Goal: Information Seeking & Learning: Learn about a topic

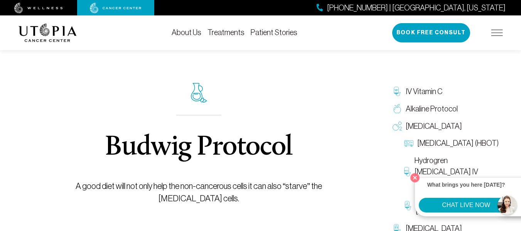
scroll to position [15, 0]
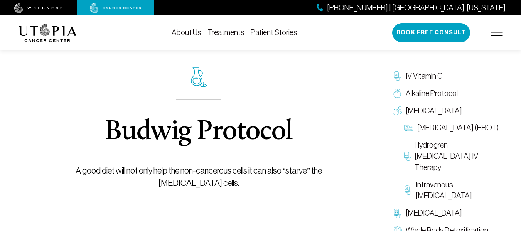
click at [38, 124] on div "Budwig Protocol A good diet will not only help the non-cancerous cells it can a…" at bounding box center [199, 228] width 361 height 419
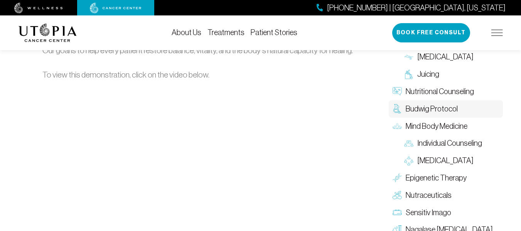
scroll to position [1208, 0]
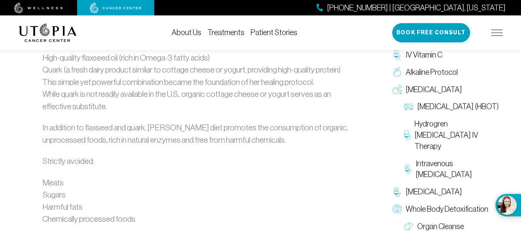
scroll to position [828, 0]
click at [358, 151] on div "The Budwig Protocol at [GEOGRAPHIC_DATA][MEDICAL_DATA] [PERSON_NAME], a renowne…" at bounding box center [199, 175] width 322 height 1003
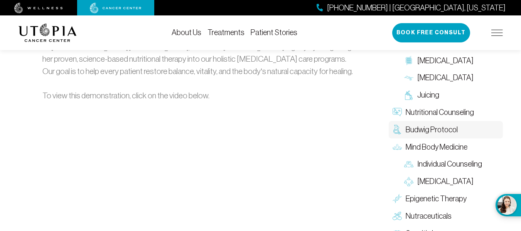
scroll to position [1182, 0]
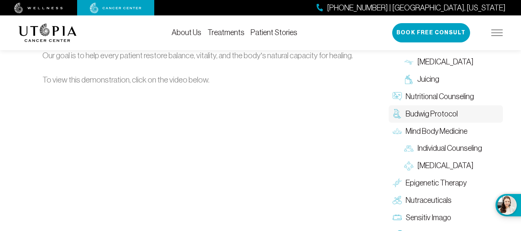
scroll to position [1213, 0]
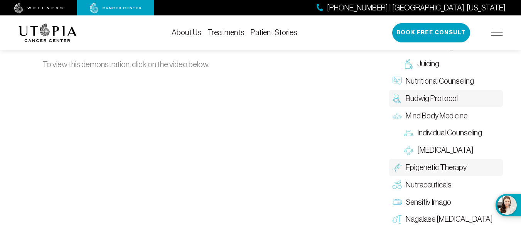
click at [428, 162] on span "Epigenetic Therapy" at bounding box center [436, 167] width 61 height 11
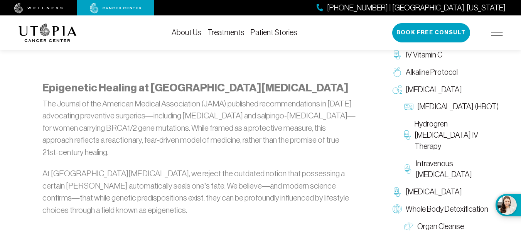
scroll to position [432, 0]
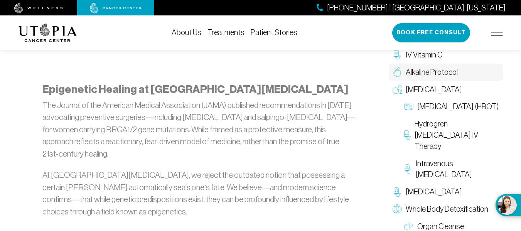
click at [442, 72] on span "Alkaline Protocol" at bounding box center [432, 72] width 52 height 11
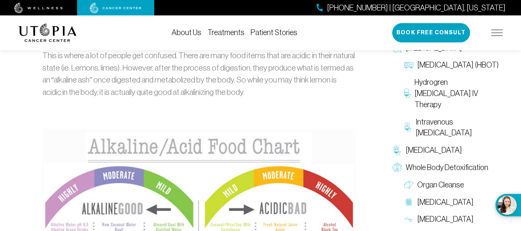
scroll to position [663, 0]
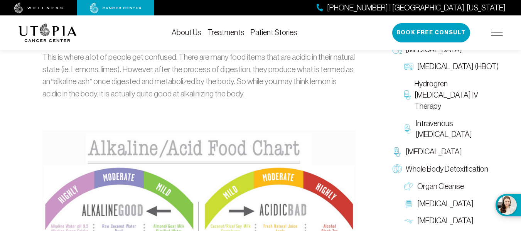
drag, startPoint x: 69, startPoint y: 109, endPoint x: 84, endPoint y: 157, distance: 49.9
click at [84, 157] on div "The goal of an alkaline protocol is to achieve an optimal balance between acid-…" at bounding box center [198, 146] width 313 height 619
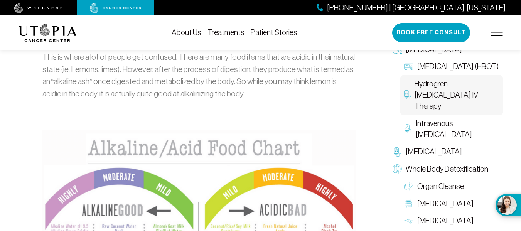
click at [428, 96] on span "Hydrogren [MEDICAL_DATA] IV Therapy" at bounding box center [456, 94] width 84 height 33
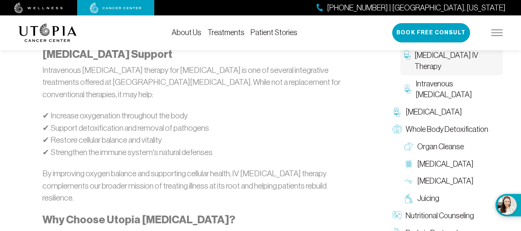
scroll to position [879, 0]
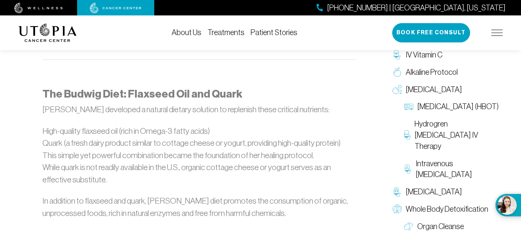
scroll to position [771, 0]
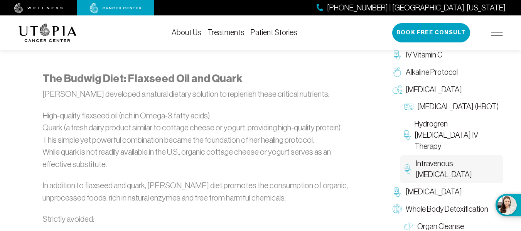
click at [445, 168] on span "Intravenous [MEDICAL_DATA]" at bounding box center [457, 169] width 83 height 22
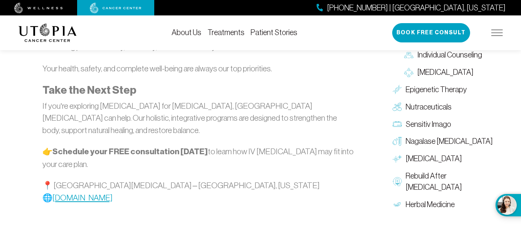
scroll to position [1511, 0]
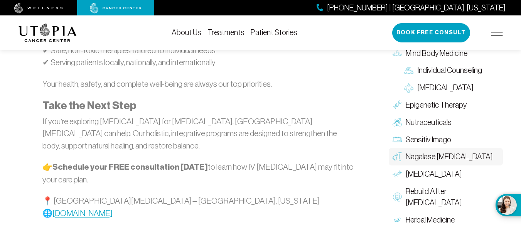
click at [432, 151] on span "Nagalase [MEDICAL_DATA]" at bounding box center [449, 156] width 87 height 11
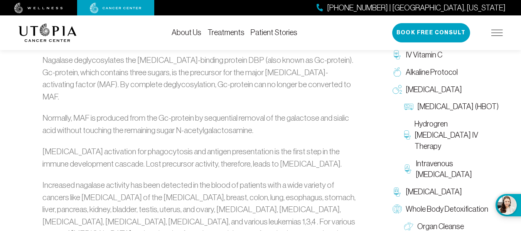
scroll to position [601, 0]
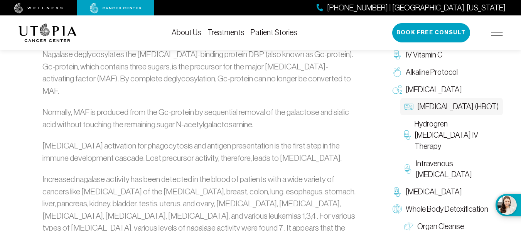
click at [436, 112] on span "[MEDICAL_DATA] (HBOT)" at bounding box center [457, 106] width 81 height 11
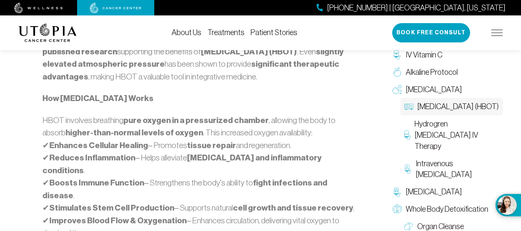
scroll to position [570, 0]
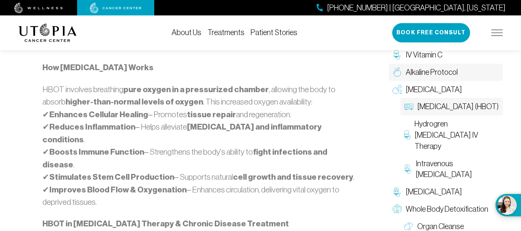
click at [443, 72] on span "Alkaline Protocol" at bounding box center [432, 72] width 52 height 11
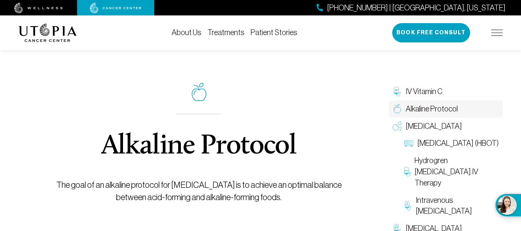
click at [429, 93] on span "IV Vitamin C" at bounding box center [424, 91] width 37 height 11
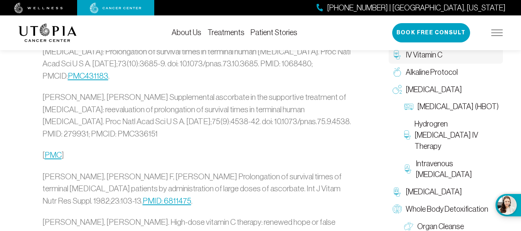
scroll to position [2091, 0]
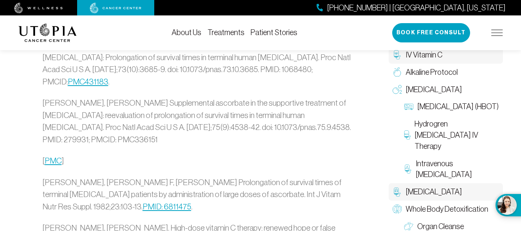
click at [445, 186] on span "[MEDICAL_DATA]" at bounding box center [434, 191] width 56 height 11
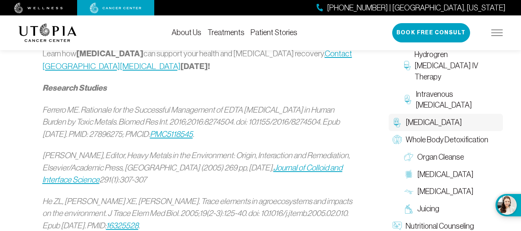
scroll to position [1092, 0]
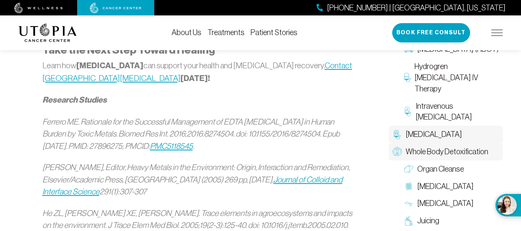
click at [437, 146] on span "Whole Body Detoxification" at bounding box center [447, 151] width 82 height 11
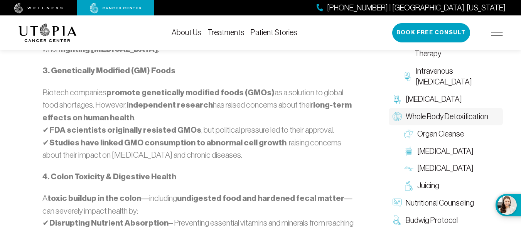
scroll to position [762, 0]
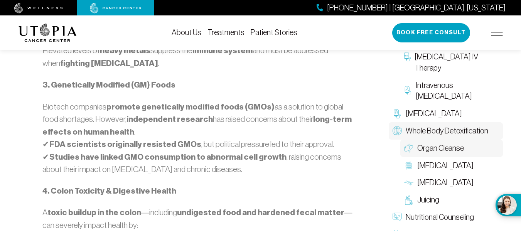
click at [452, 154] on span "Organ Cleanse" at bounding box center [440, 148] width 47 height 11
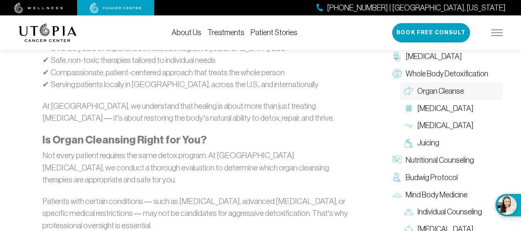
scroll to position [1240, 0]
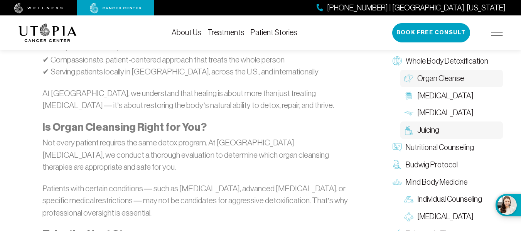
click at [424, 125] on span "Juicing" at bounding box center [428, 130] width 22 height 11
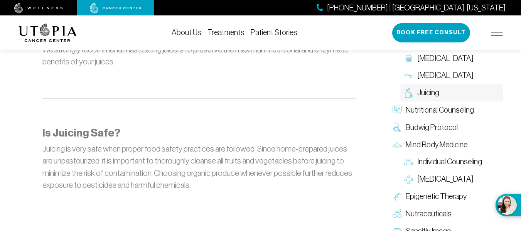
scroll to position [918, 0]
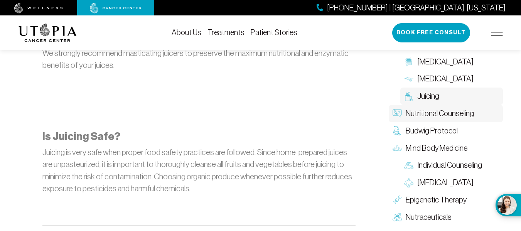
click at [447, 108] on span "Nutritional Counseling" at bounding box center [440, 113] width 68 height 11
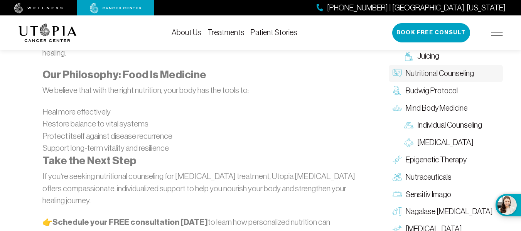
scroll to position [1326, 0]
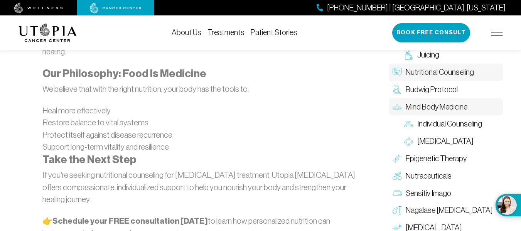
click at [443, 101] on span "Mind Body Medicine" at bounding box center [437, 106] width 62 height 11
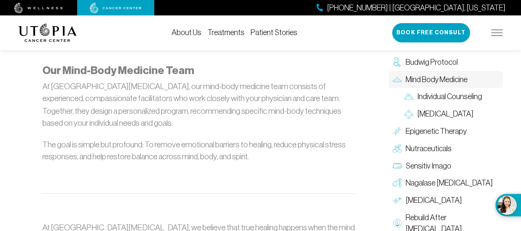
scroll to position [971, 0]
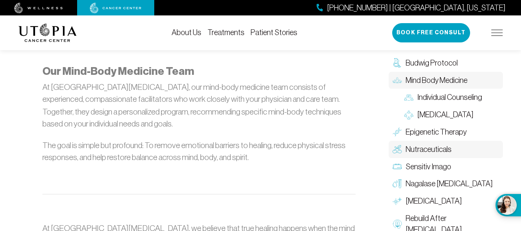
click at [423, 155] on span "Nutraceuticals" at bounding box center [429, 149] width 46 height 11
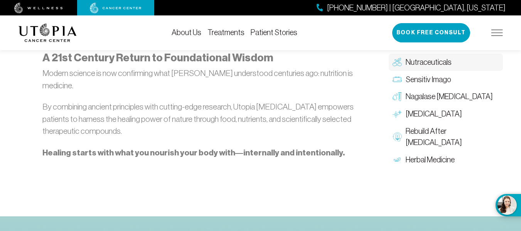
scroll to position [971, 0]
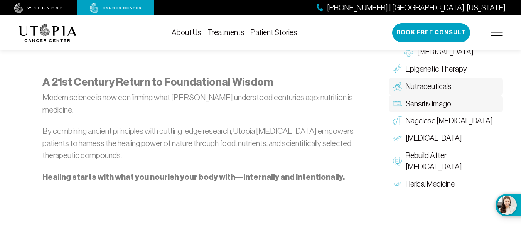
click at [433, 103] on span "Sensitiv Imago" at bounding box center [428, 103] width 45 height 11
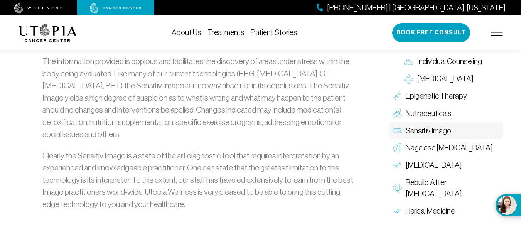
scroll to position [1434, 0]
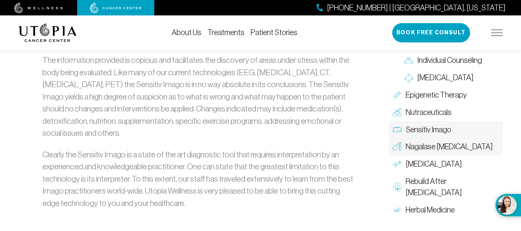
click at [430, 145] on span "Nagalase [MEDICAL_DATA]" at bounding box center [449, 146] width 87 height 11
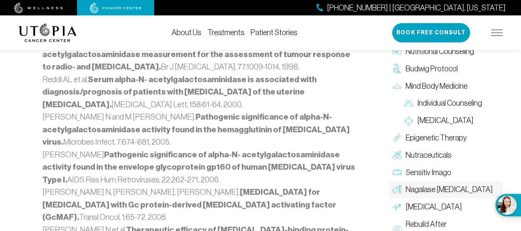
scroll to position [1090, 0]
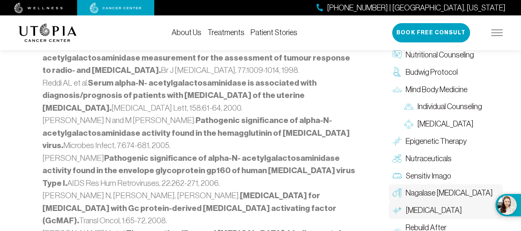
click at [432, 205] on span "[MEDICAL_DATA]" at bounding box center [434, 210] width 56 height 11
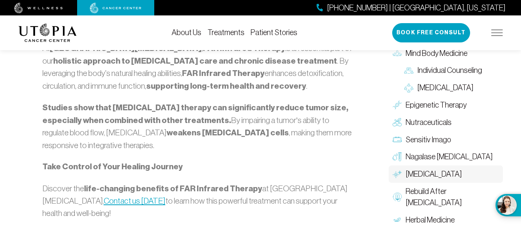
scroll to position [987, 0]
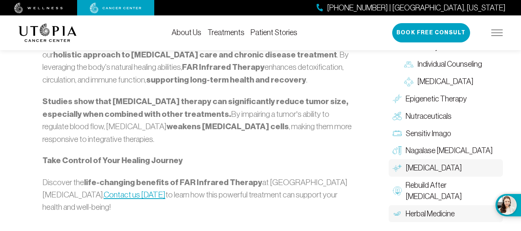
click at [419, 208] on span "Herbal Medicine" at bounding box center [430, 213] width 49 height 11
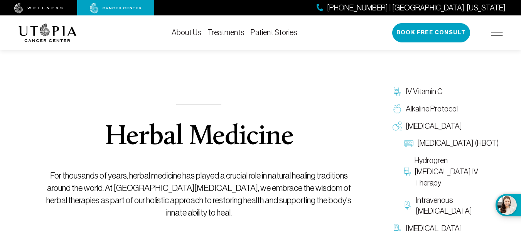
click at [192, 30] on link "About Us" at bounding box center [187, 32] width 30 height 8
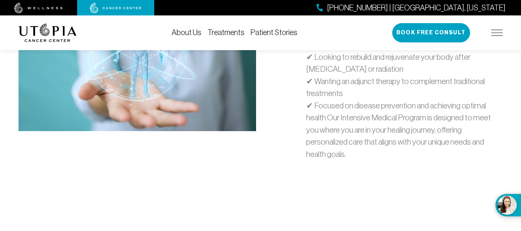
scroll to position [2529, 0]
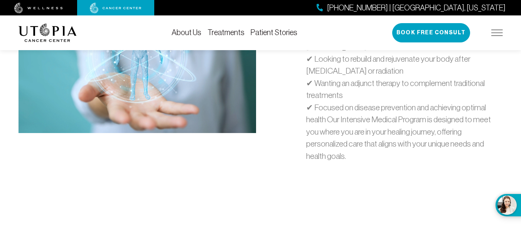
type input "**********"
type input "****"
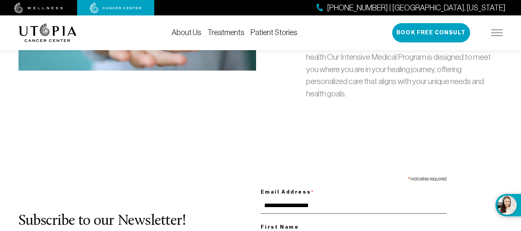
scroll to position [2607, 0]
